Goal: Transaction & Acquisition: Obtain resource

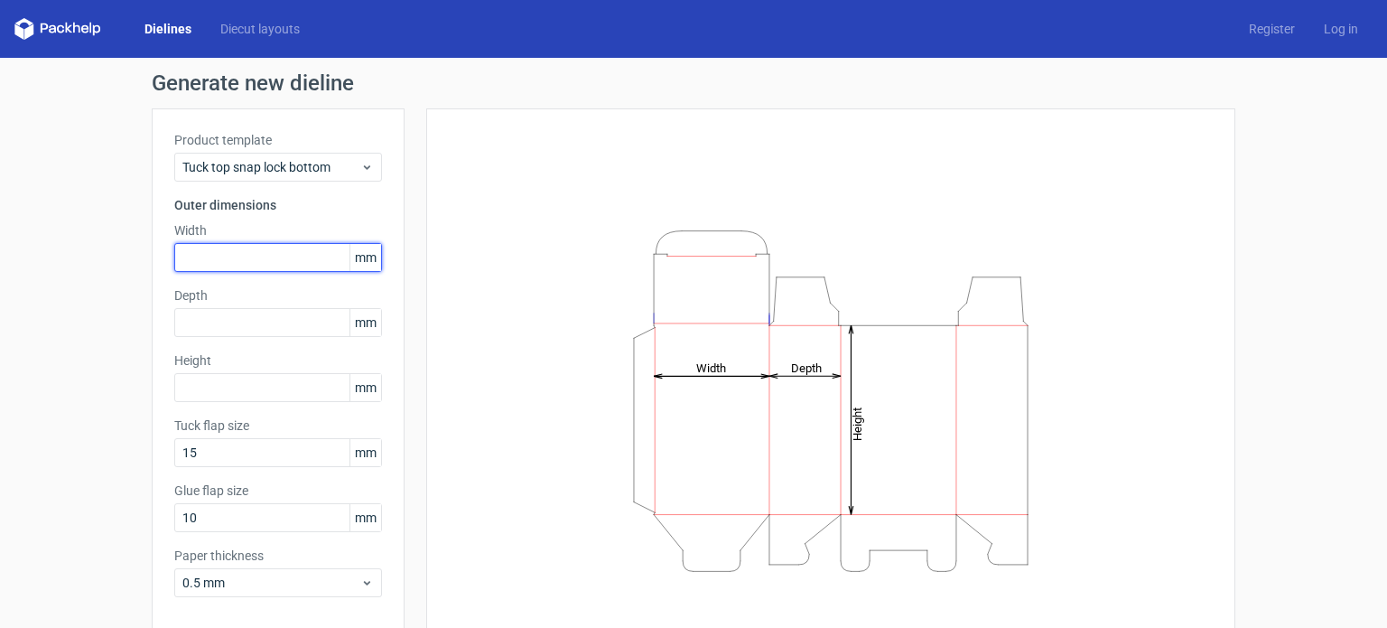
click at [294, 249] on input "text" at bounding box center [278, 257] width 208 height 29
paste input "1778"
click at [197, 254] on input "1778" at bounding box center [278, 257] width 208 height 29
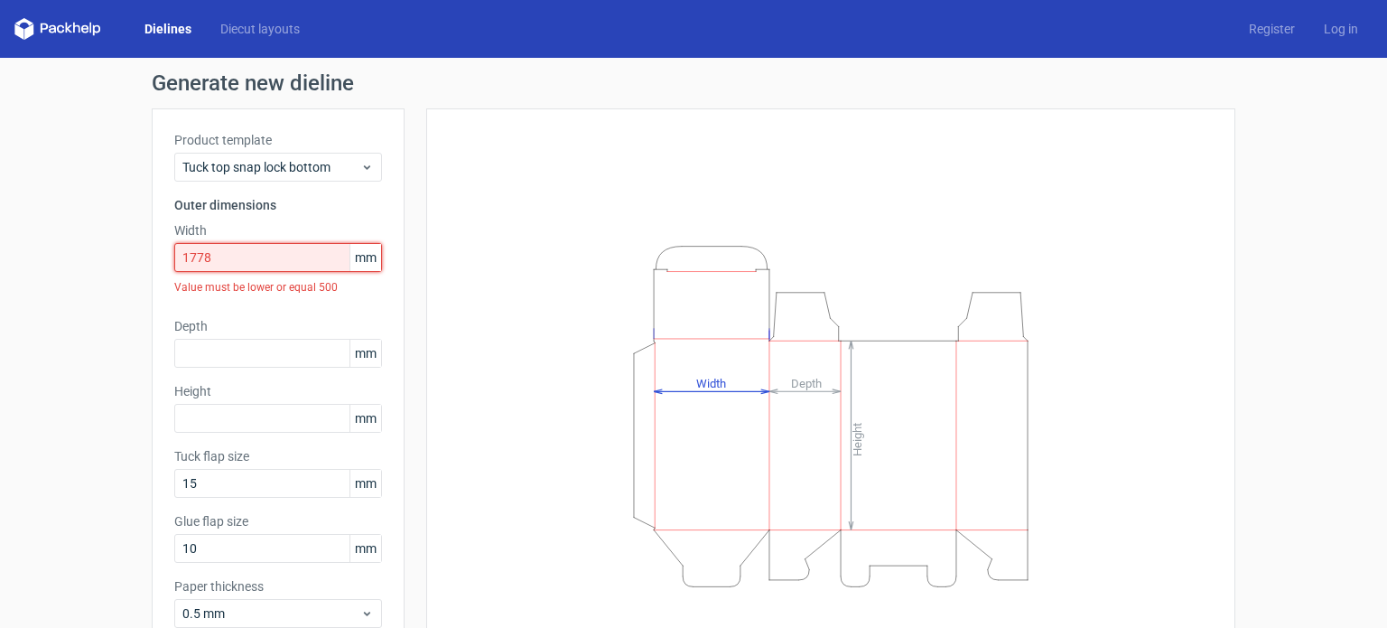
click at [199, 263] on input "1778" at bounding box center [278, 257] width 208 height 29
click at [222, 259] on input "1778" at bounding box center [278, 257] width 208 height 29
drag, startPoint x: 250, startPoint y: 247, endPoint x: 0, endPoint y: 255, distance: 250.3
click at [0, 255] on div "Generate new dieline Product template Tuck top snap lock bottom Outer dimension…" at bounding box center [693, 398] width 1387 height 680
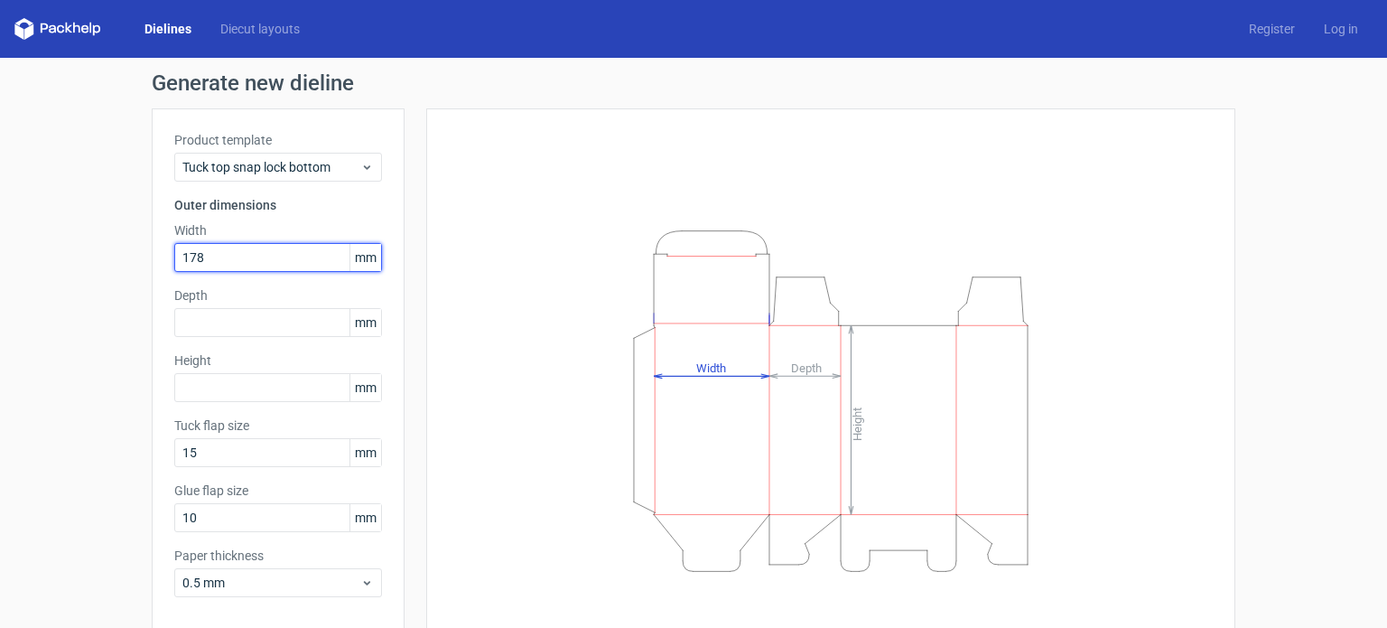
type input "178"
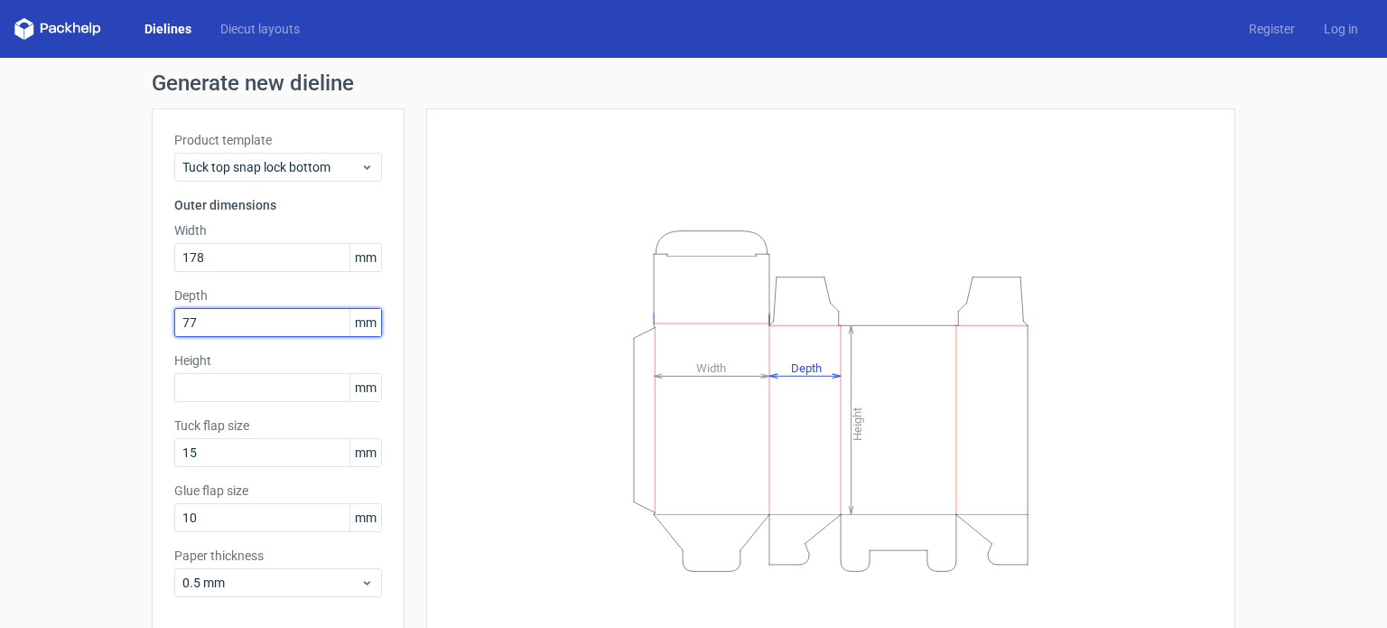
type input "77"
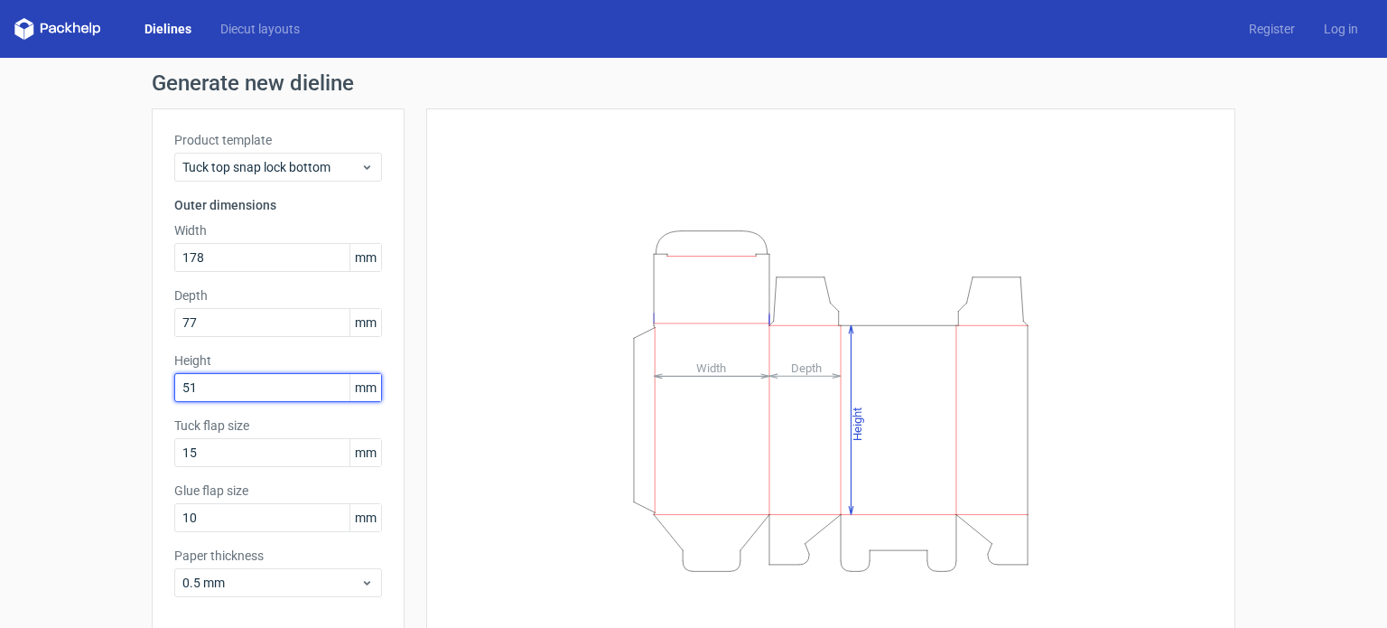
type input "51"
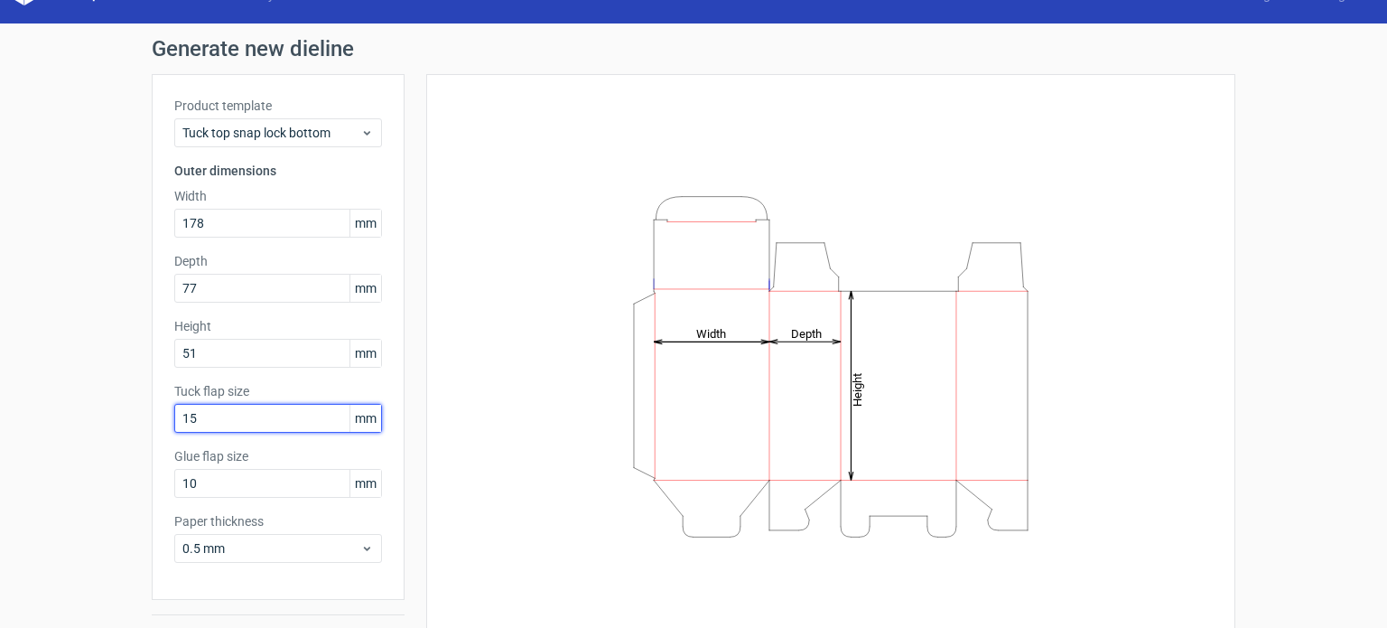
scroll to position [57, 0]
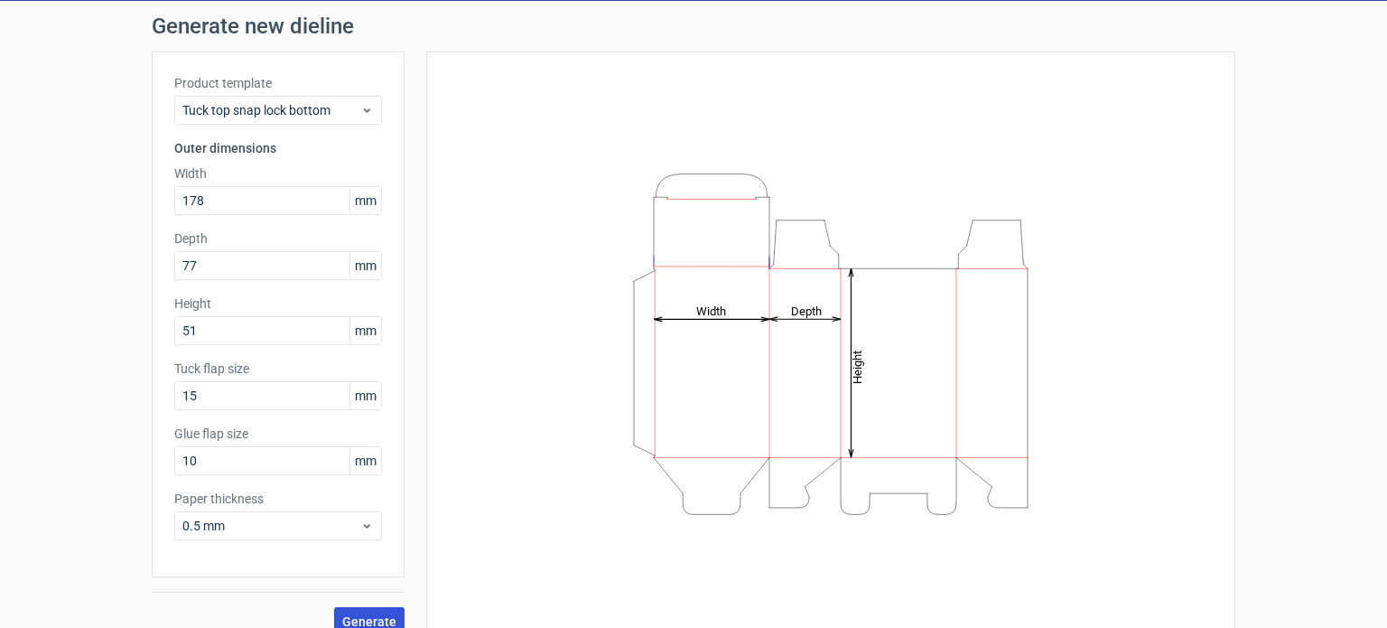
click at [359, 615] on span "Generate" at bounding box center [369, 621] width 54 height 13
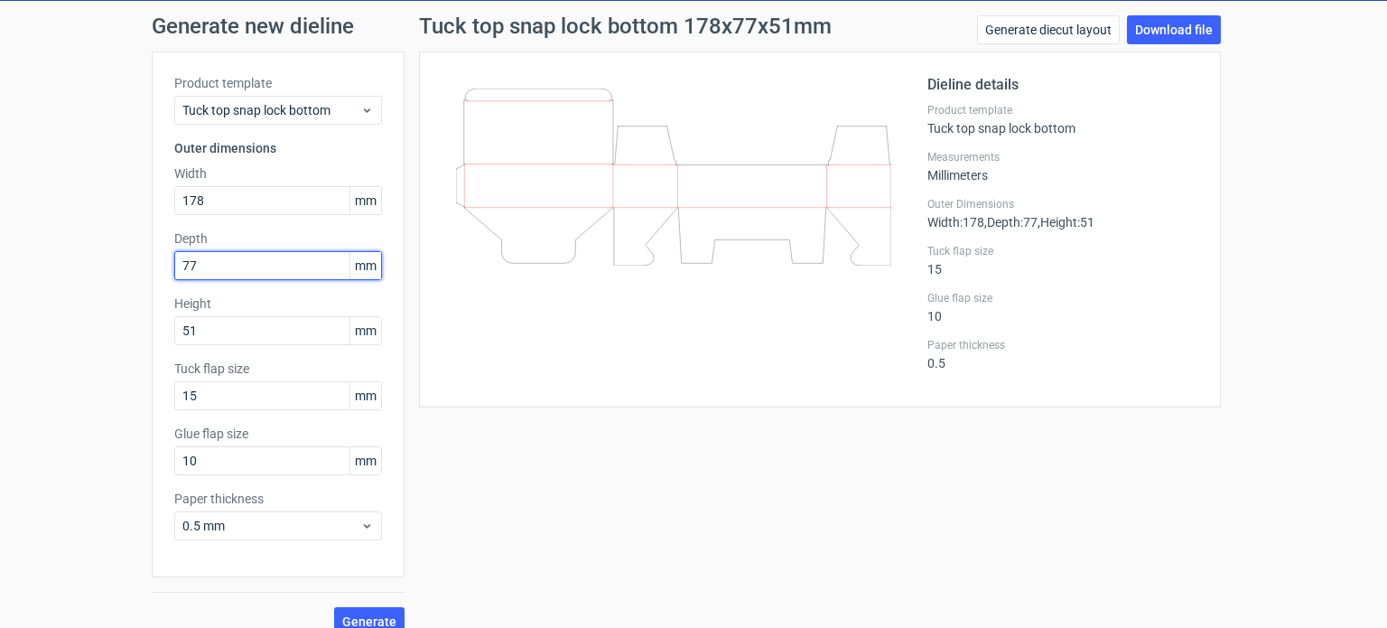
drag, startPoint x: 267, startPoint y: 262, endPoint x: 0, endPoint y: 278, distance: 267.8
click at [0, 278] on div "Generate new dieline Product template Tuck top snap lock bottom Outer dimension…" at bounding box center [693, 325] width 1387 height 649
type input "178"
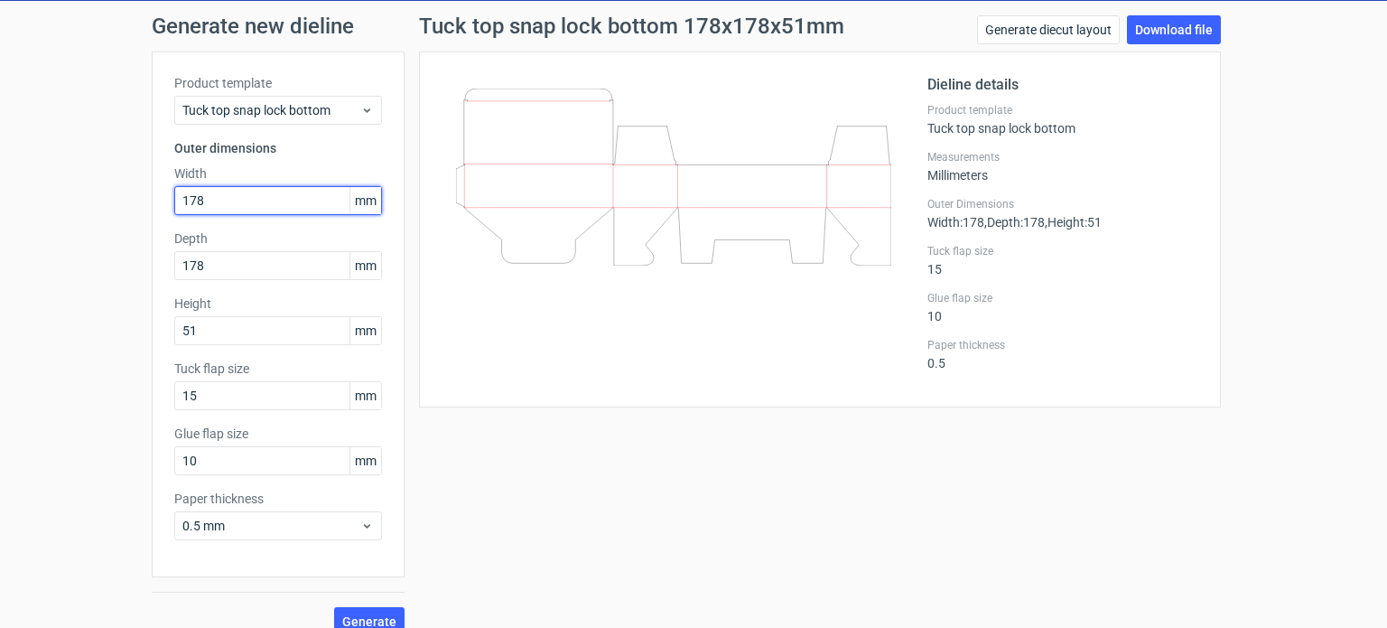
drag, startPoint x: 207, startPoint y: 191, endPoint x: 4, endPoint y: 231, distance: 207.2
click at [4, 231] on div "Generate new dieline Product template Tuck top snap lock bottom Outer dimension…" at bounding box center [693, 325] width 1387 height 649
type input "77"
click at [367, 611] on button "Generate" at bounding box center [369, 621] width 70 height 29
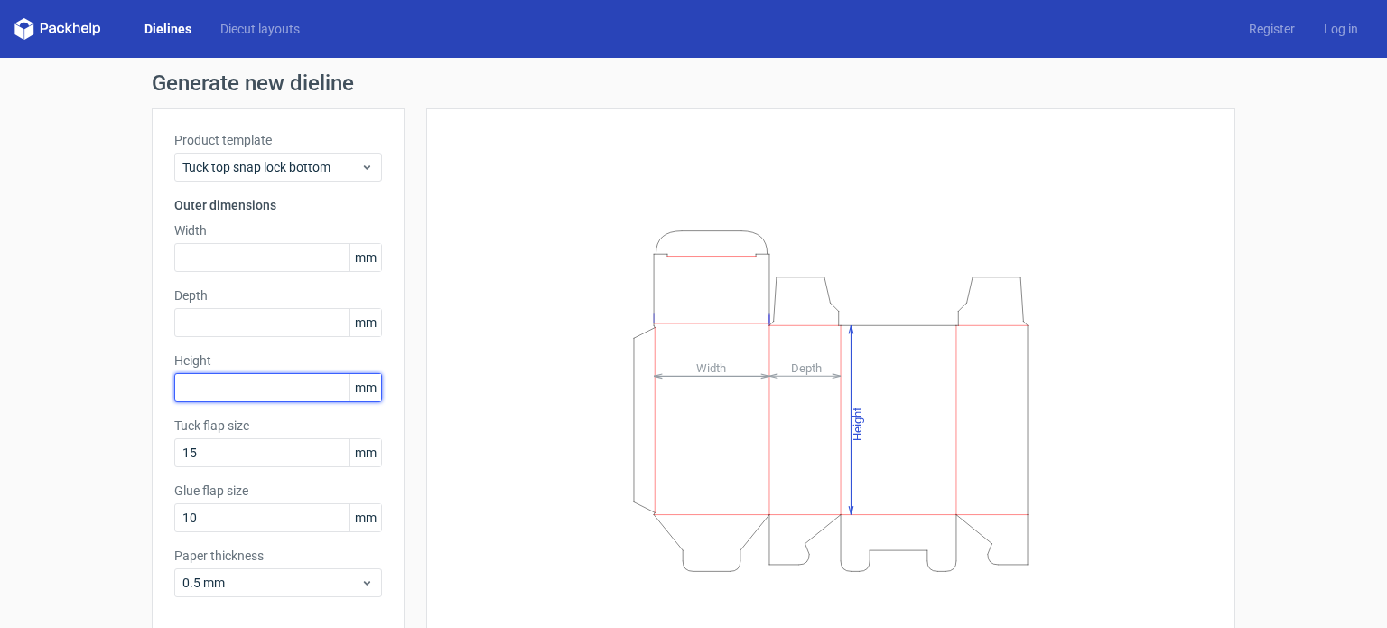
click at [225, 384] on input "text" at bounding box center [278, 387] width 208 height 29
type input "177"
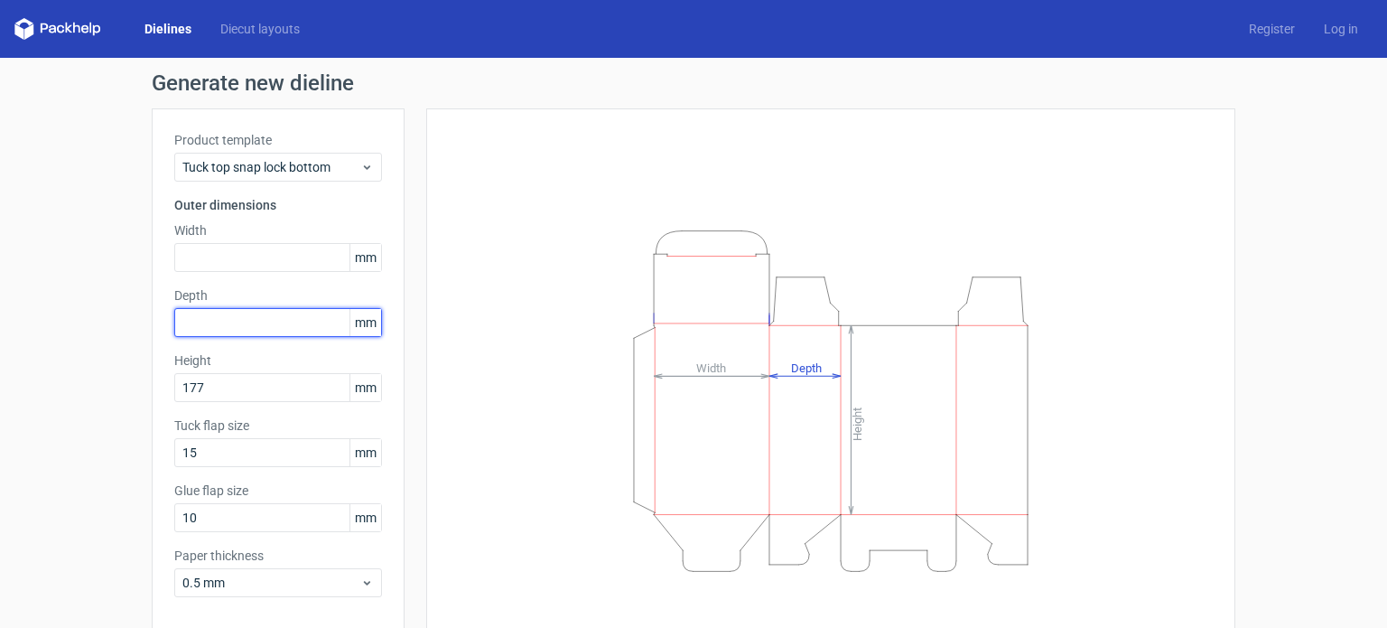
click at [208, 329] on input "text" at bounding box center [278, 322] width 208 height 29
type input "51"
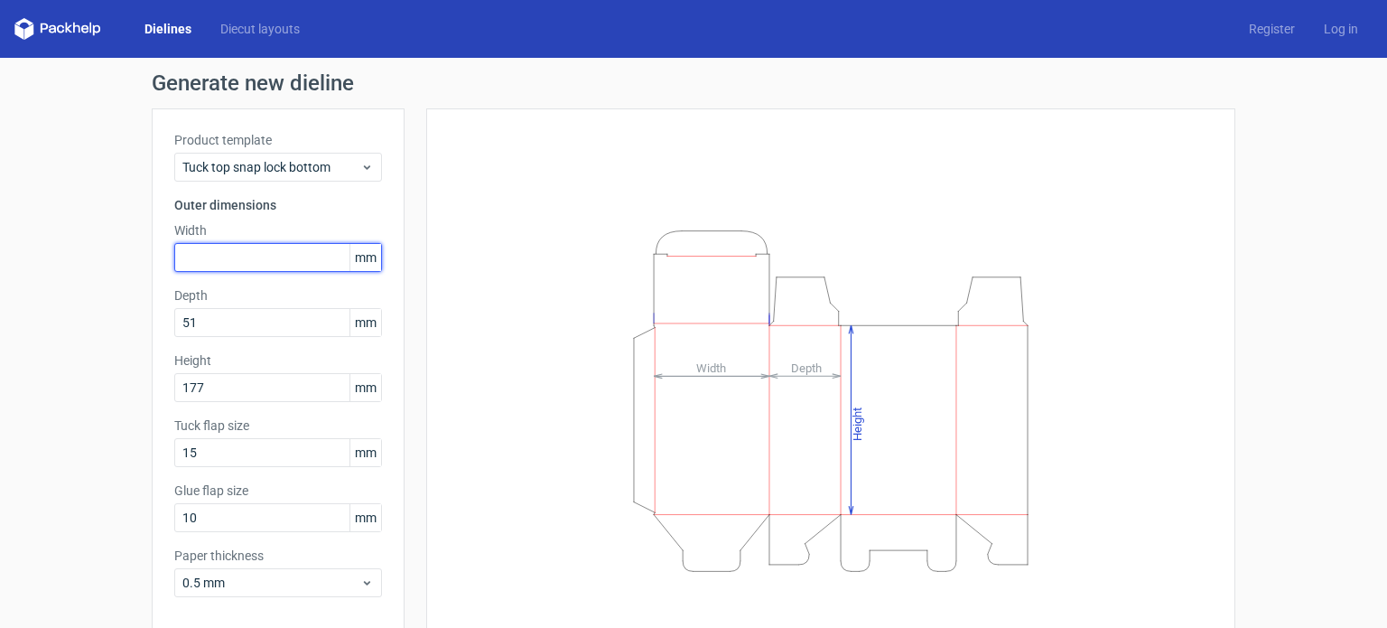
click at [253, 253] on input "text" at bounding box center [278, 257] width 208 height 29
type input "77"
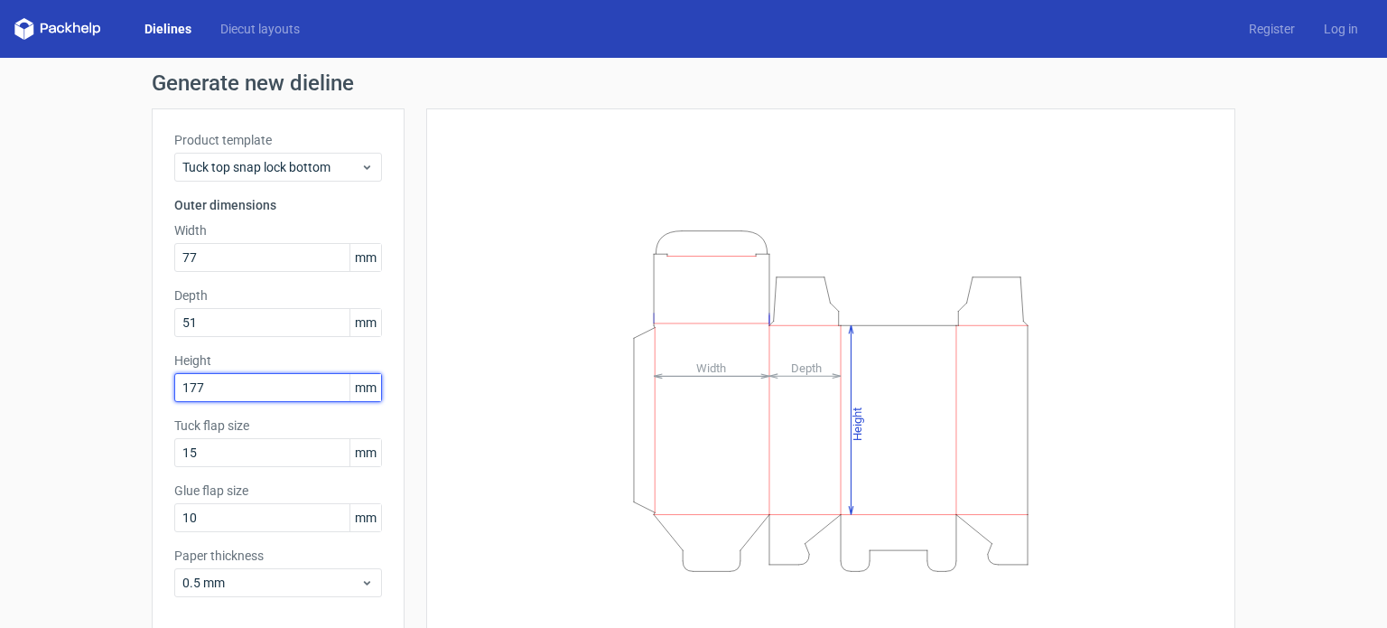
click at [226, 378] on input "177" at bounding box center [278, 387] width 208 height 29
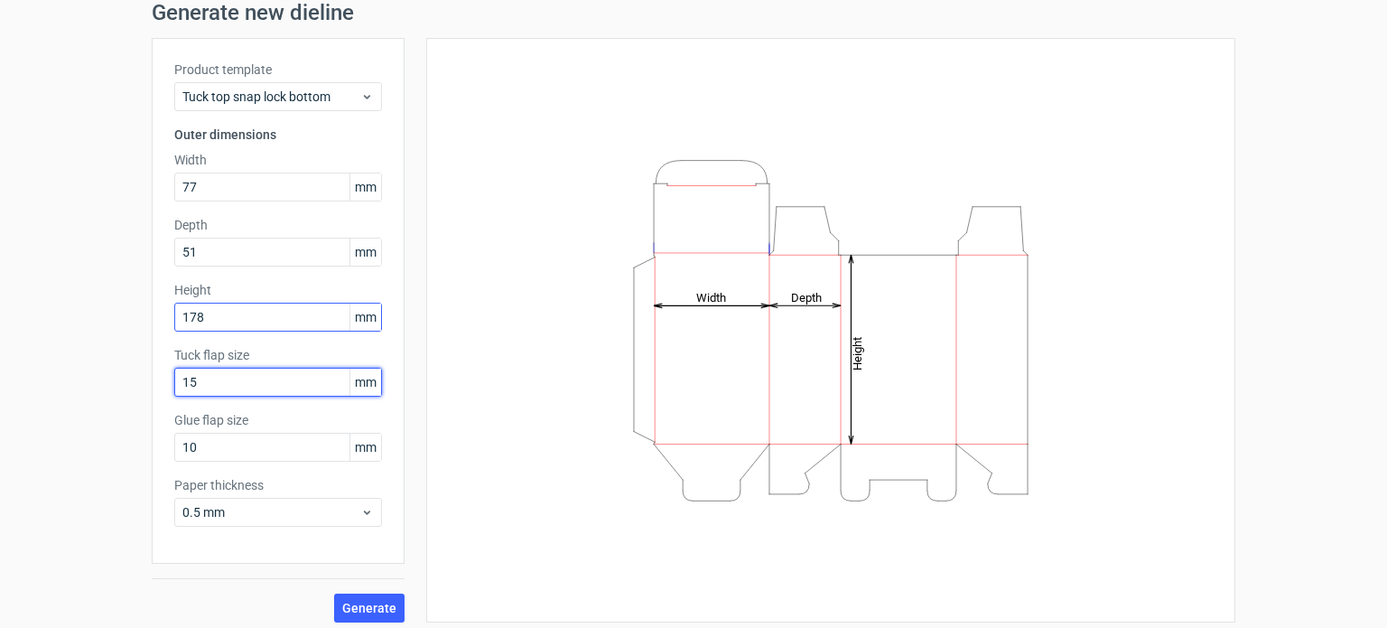
scroll to position [71, 0]
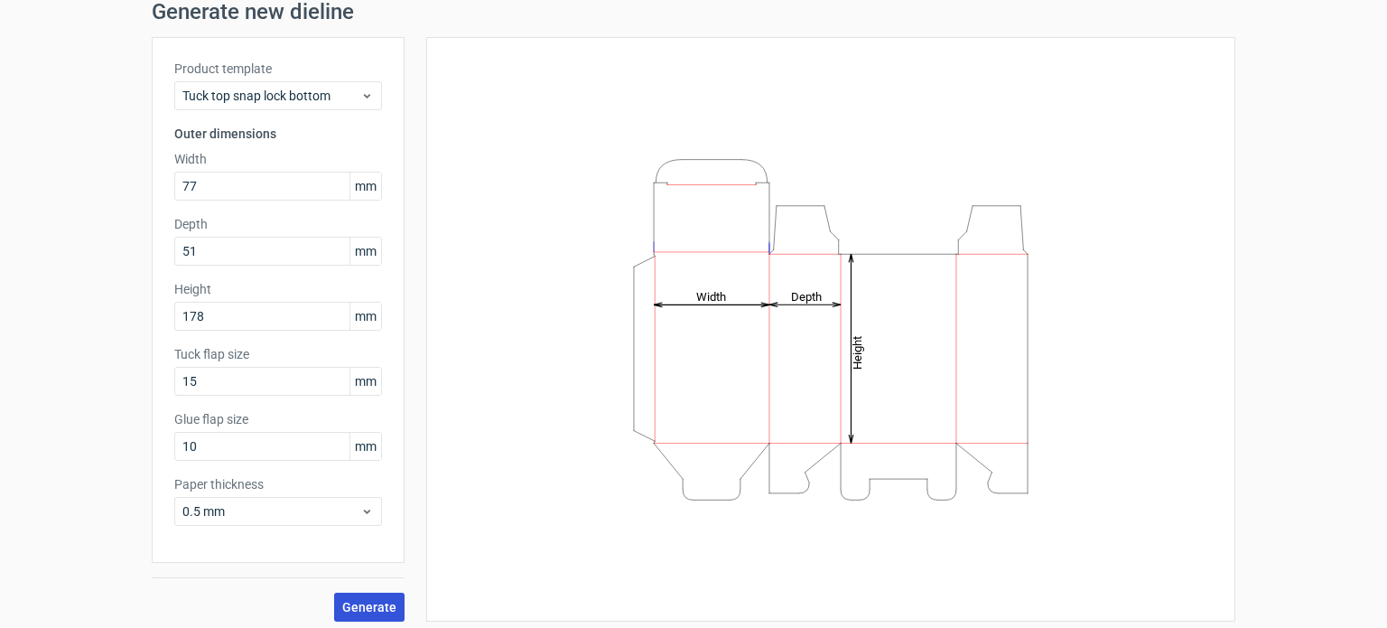
click at [355, 602] on span "Generate" at bounding box center [369, 606] width 54 height 13
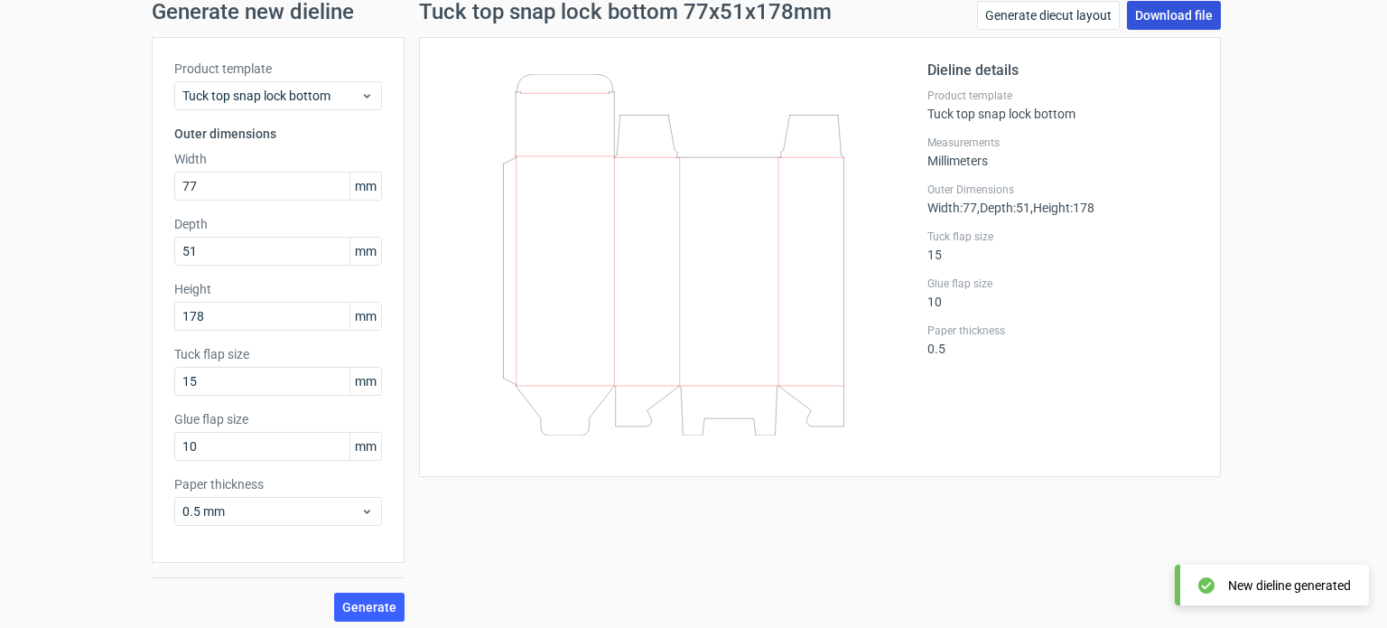
click at [1150, 23] on link "Download file" at bounding box center [1174, 15] width 94 height 29
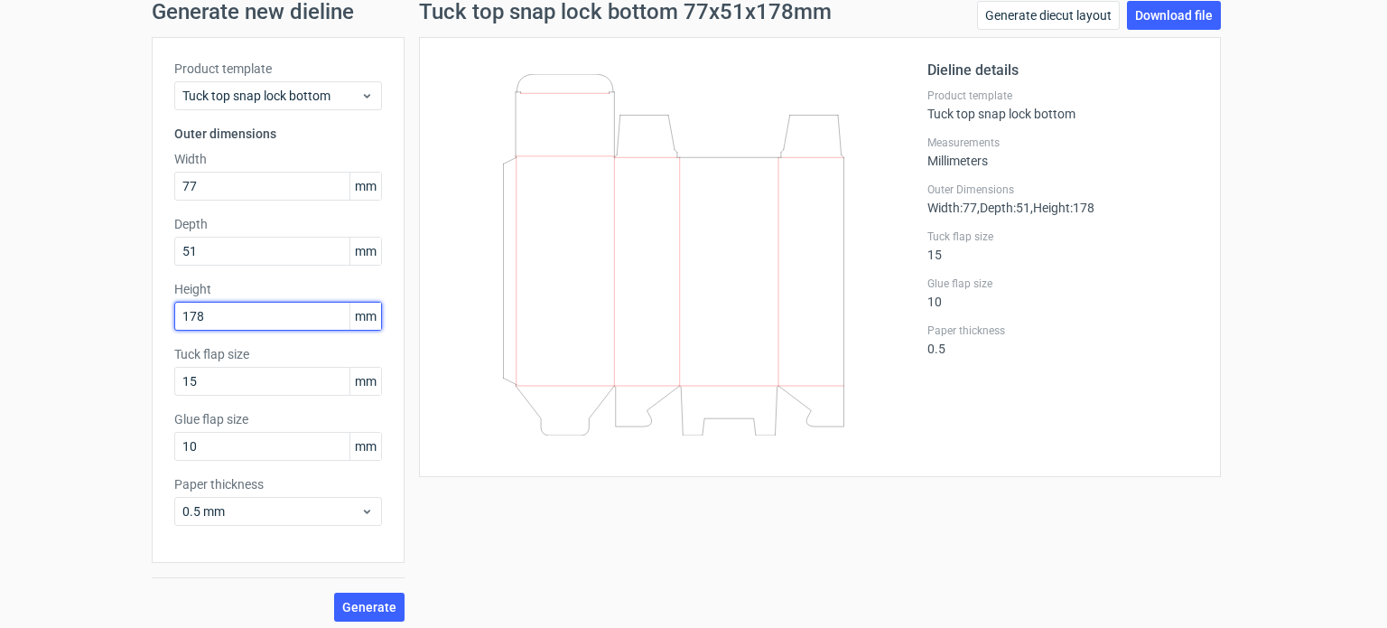
drag, startPoint x: 258, startPoint y: 313, endPoint x: 61, endPoint y: 302, distance: 197.2
click at [61, 302] on div "Generate new dieline Product template Tuck top snap lock bottom Outer dimension…" at bounding box center [693, 310] width 1387 height 649
type input "153"
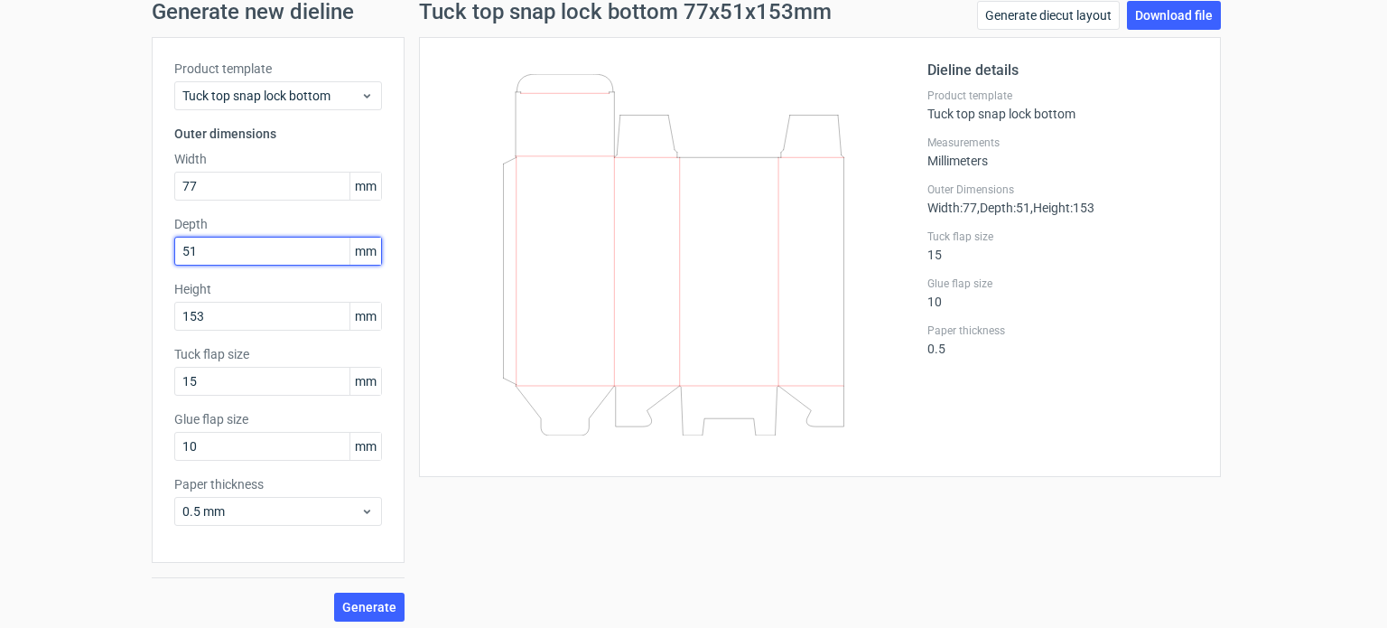
drag, startPoint x: 228, startPoint y: 254, endPoint x: 163, endPoint y: 249, distance: 64.3
click at [163, 249] on div "Product template Tuck top snap lock bottom Outer dimensions Width 77 mm Depth 5…" at bounding box center [278, 300] width 253 height 526
type input "64"
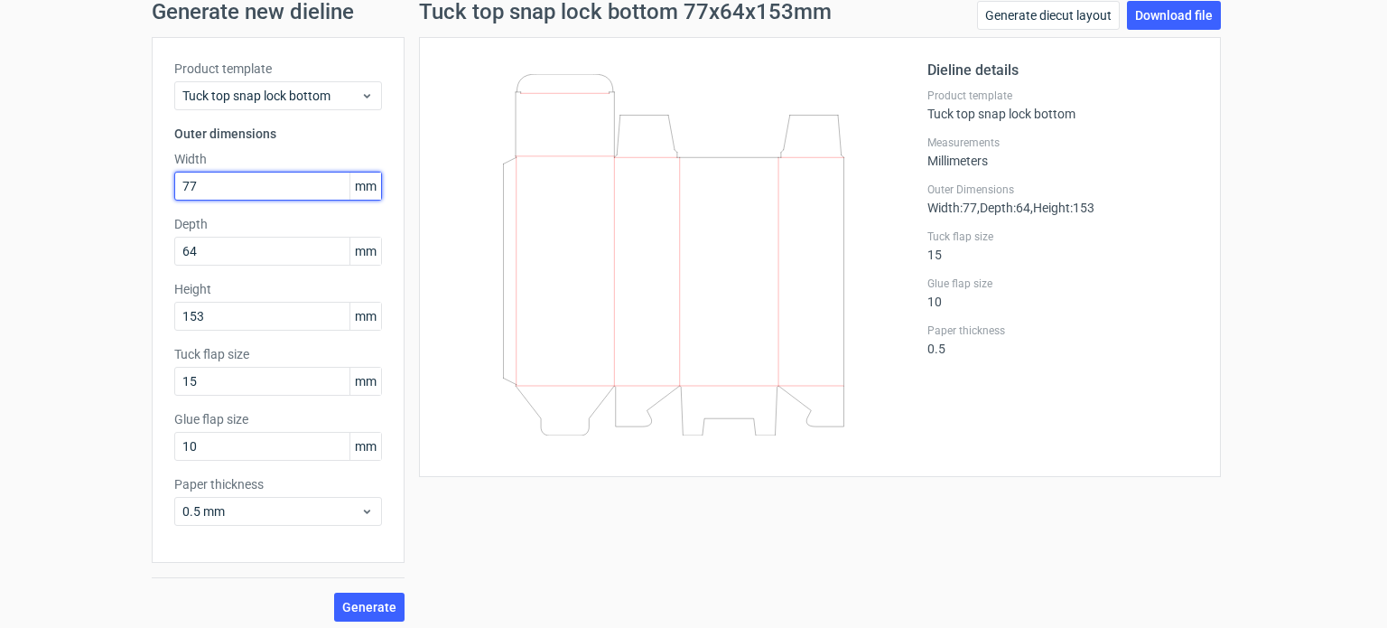
drag, startPoint x: 218, startPoint y: 188, endPoint x: 61, endPoint y: 209, distance: 157.6
click at [61, 209] on div "Generate new dieline Product template Tuck top snap lock bottom Outer dimension…" at bounding box center [693, 310] width 1387 height 649
type input "45"
click at [381, 597] on button "Generate" at bounding box center [369, 606] width 70 height 29
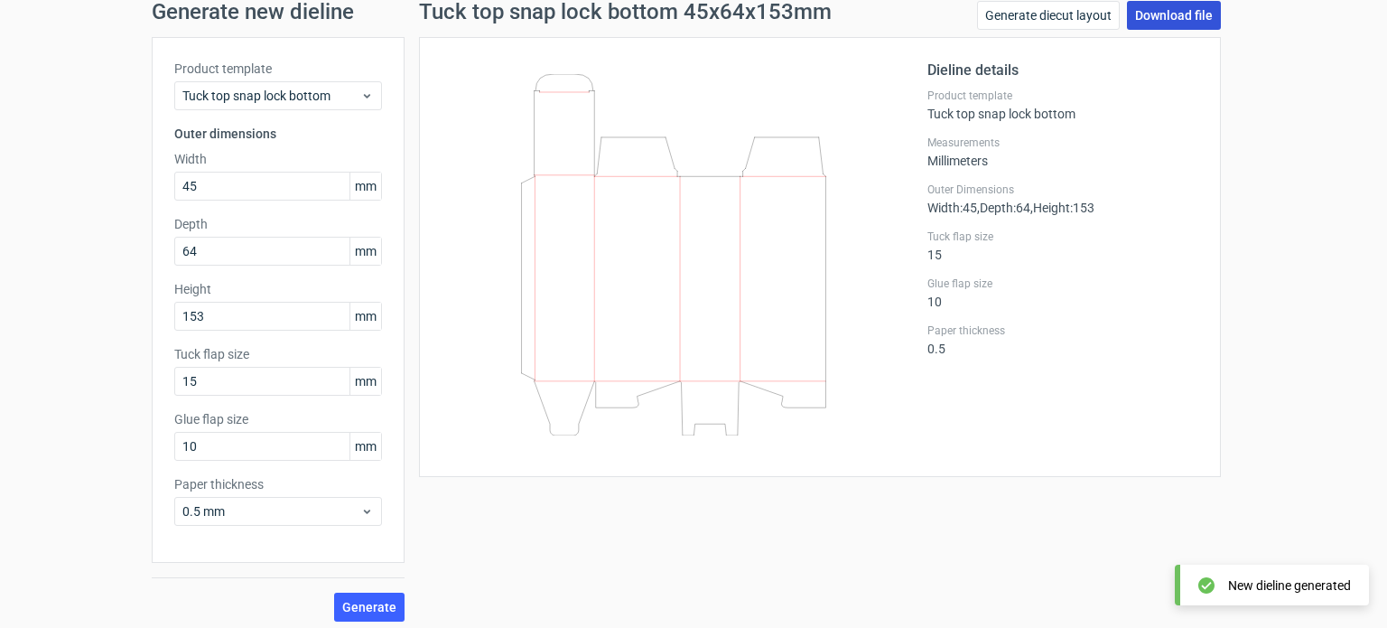
click at [1178, 19] on link "Download file" at bounding box center [1174, 15] width 94 height 29
click at [491, 190] on icon at bounding box center [673, 254] width 435 height 361
